Goal: Check status: Check status

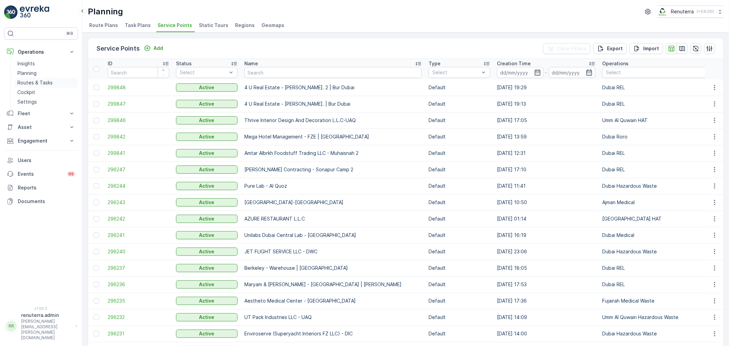
click at [24, 82] on p "Routes & Tasks" at bounding box center [34, 82] width 35 height 7
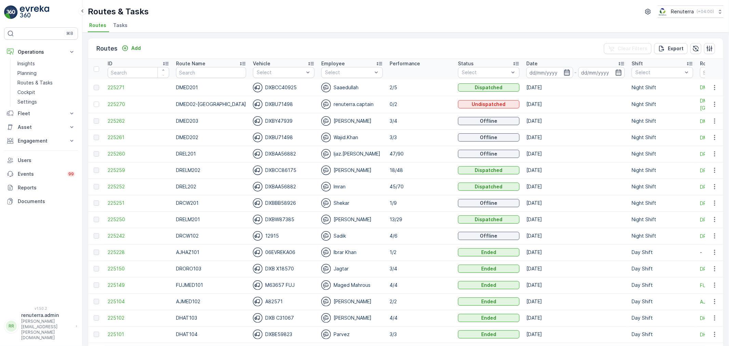
click at [564, 75] on icon "button" at bounding box center [567, 72] width 7 height 7
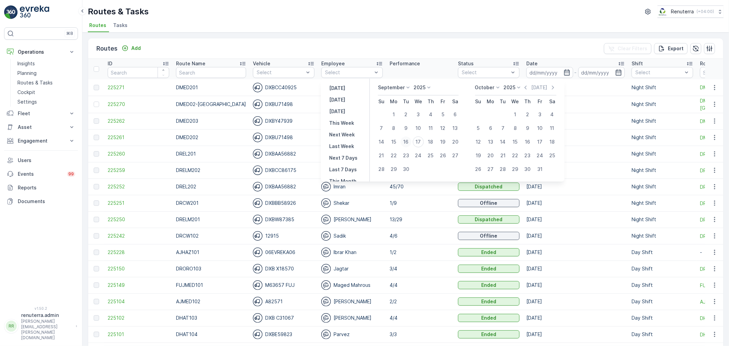
click at [405, 144] on div "16" at bounding box center [406, 141] width 11 height 11
type input "[DATE]"
click at [405, 143] on div "16" at bounding box center [406, 141] width 11 height 11
type input "[DATE]"
click at [405, 143] on div "16" at bounding box center [406, 141] width 11 height 11
